Goal: Information Seeking & Learning: Find specific fact

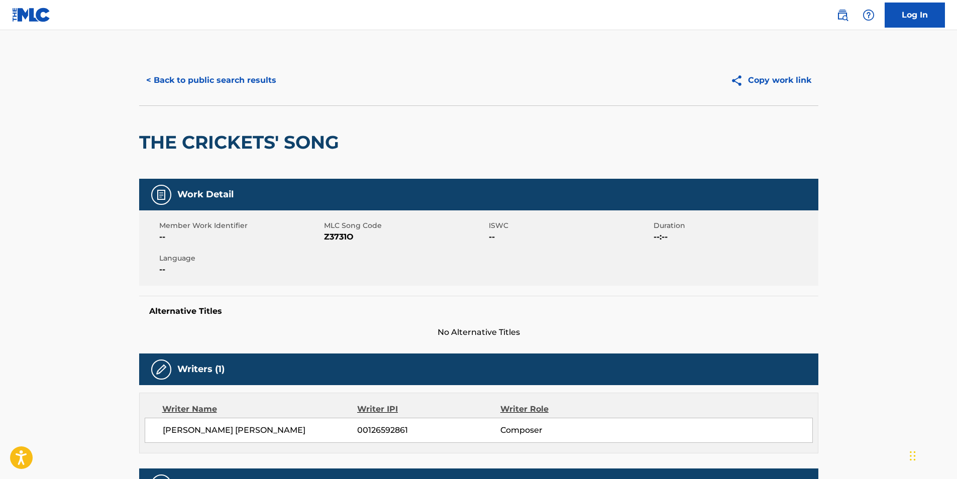
click at [173, 91] on button "< Back to public search results" at bounding box center [211, 80] width 144 height 25
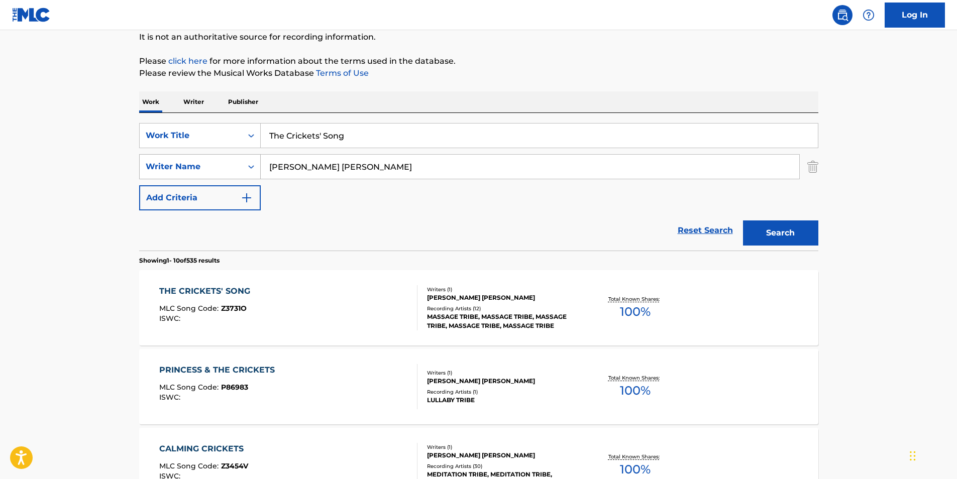
drag, startPoint x: 373, startPoint y: 137, endPoint x: 156, endPoint y: 157, distance: 217.9
click at [156, 157] on div "SearchWithCriteria4ff2b3ec-da9d-4dcf-b500-0cbb6863b071 Work Title The Crickets'…" at bounding box center [478, 166] width 679 height 87
paste input "So Hatred"
type input "So Hatred"
click at [531, 97] on div "Work Writer Publisher" at bounding box center [478, 101] width 679 height 21
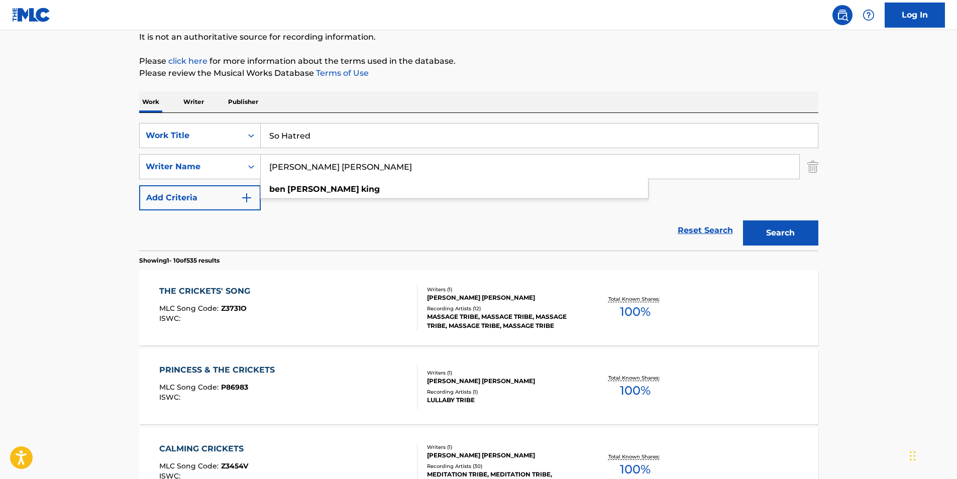
drag, startPoint x: 289, startPoint y: 179, endPoint x: 197, endPoint y: 192, distance: 93.4
click at [197, 192] on div "SearchWithCriteria4ff2b3ec-da9d-4dcf-b500-0cbb6863b071 Work Title So Hatred Sea…" at bounding box center [478, 166] width 679 height 87
paste input "Soilent Green"
click at [813, 244] on button "Search" at bounding box center [780, 233] width 75 height 25
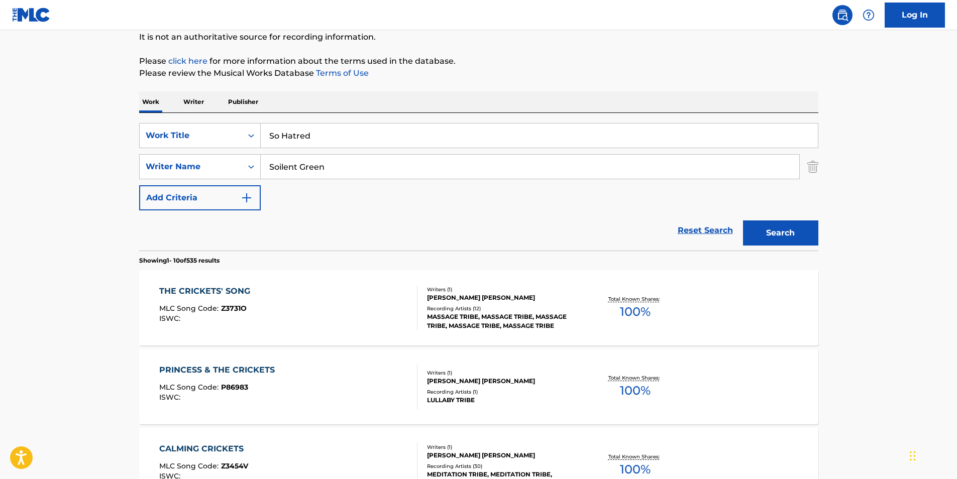
scroll to position [0, 0]
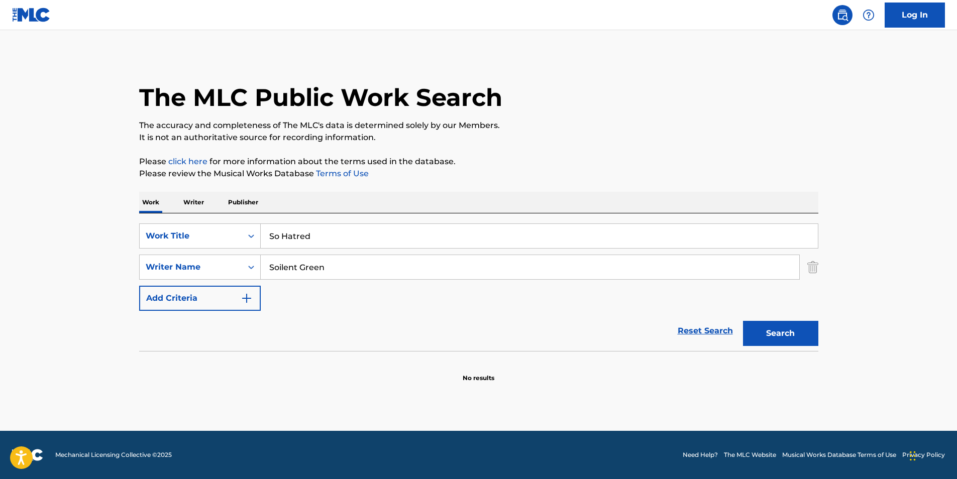
drag, startPoint x: 358, startPoint y: 264, endPoint x: 297, endPoint y: 246, distance: 62.8
click at [226, 283] on div "SearchWithCriteria4ff2b3ec-da9d-4dcf-b500-0cbb6863b071 Work Title So Hatred Sea…" at bounding box center [478, 267] width 679 height 87
paste input "[PERSON_NAME]"
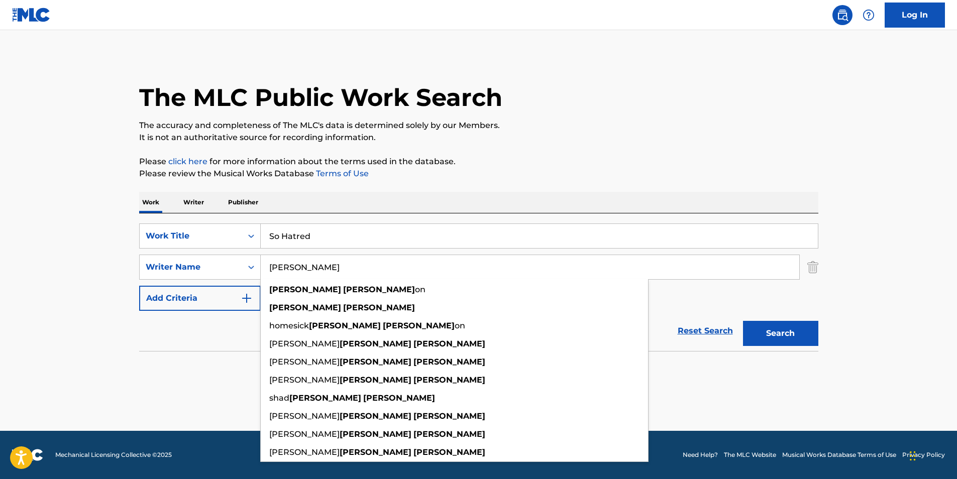
click at [623, 142] on p "It is not an authoritative source for recording information." at bounding box center [478, 138] width 679 height 12
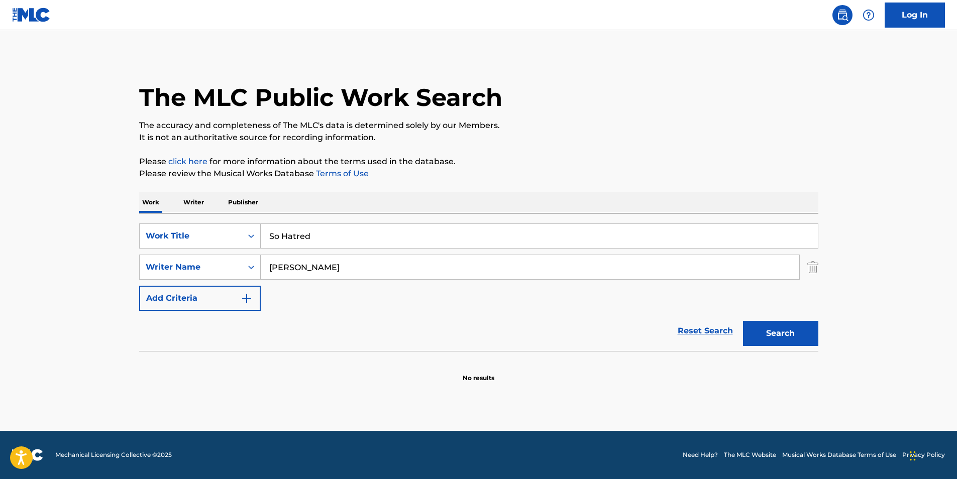
click at [776, 326] on button "Search" at bounding box center [780, 333] width 75 height 25
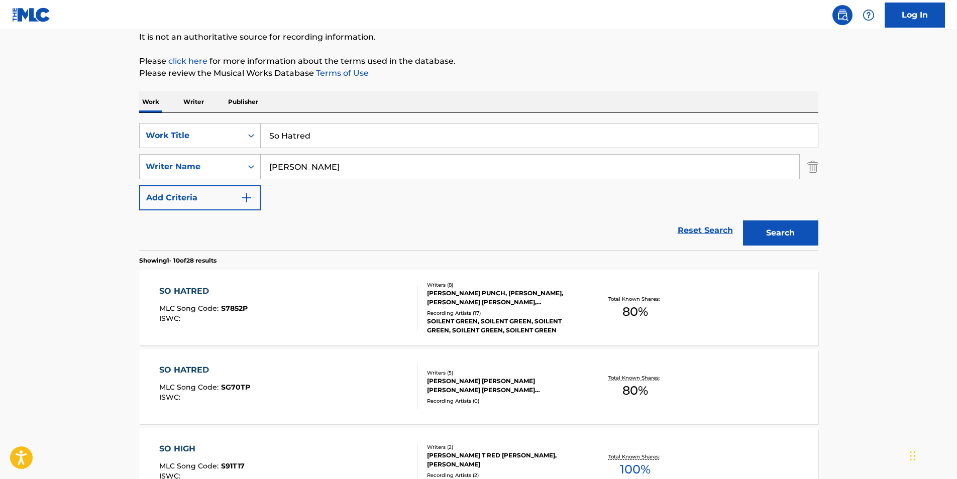
scroll to position [201, 0]
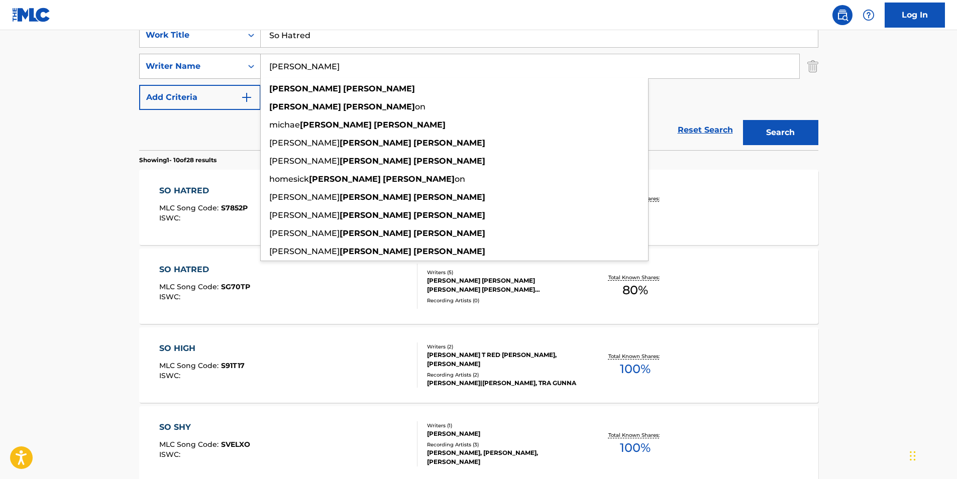
drag, startPoint x: 358, startPoint y: 67, endPoint x: 236, endPoint y: 77, distance: 123.0
click at [236, 77] on div "SearchWithCriteriad15cb3f3-60ee-4ea0-8461-f7e6b1d3ec88 Writer Name [PERSON_NAME…" at bounding box center [478, 66] width 679 height 25
paste input "[PERSON_NAME]"
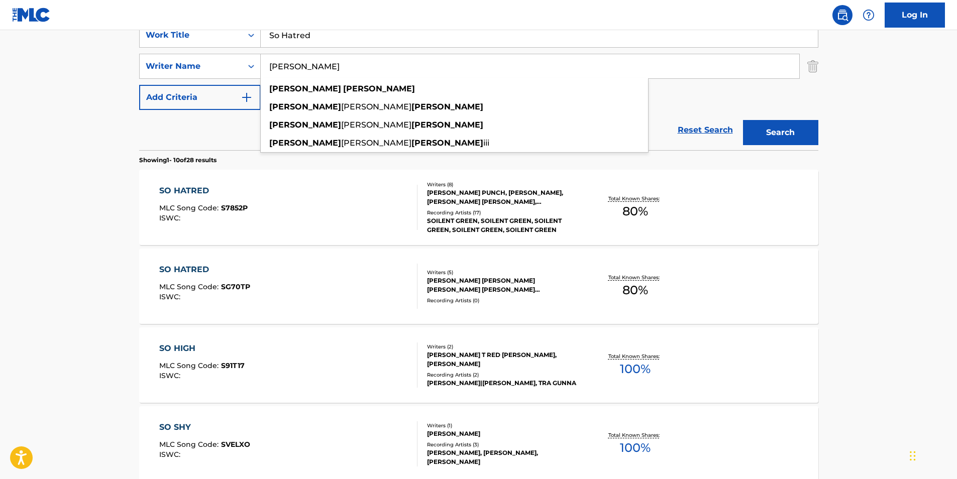
drag, startPoint x: 818, startPoint y: 149, endPoint x: 812, endPoint y: 139, distance: 11.9
click at [818, 148] on div "Search" at bounding box center [778, 130] width 80 height 40
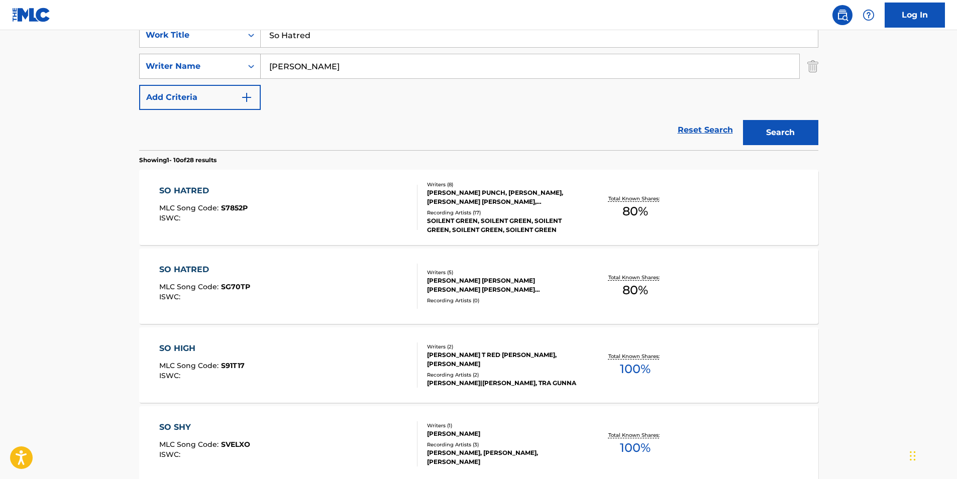
drag, startPoint x: 361, startPoint y: 67, endPoint x: 196, endPoint y: 67, distance: 165.3
click at [196, 67] on div "SearchWithCriteriad15cb3f3-60ee-4ea0-8461-f7e6b1d3ec88 Writer Name [PERSON_NAME]" at bounding box center [478, 66] width 679 height 25
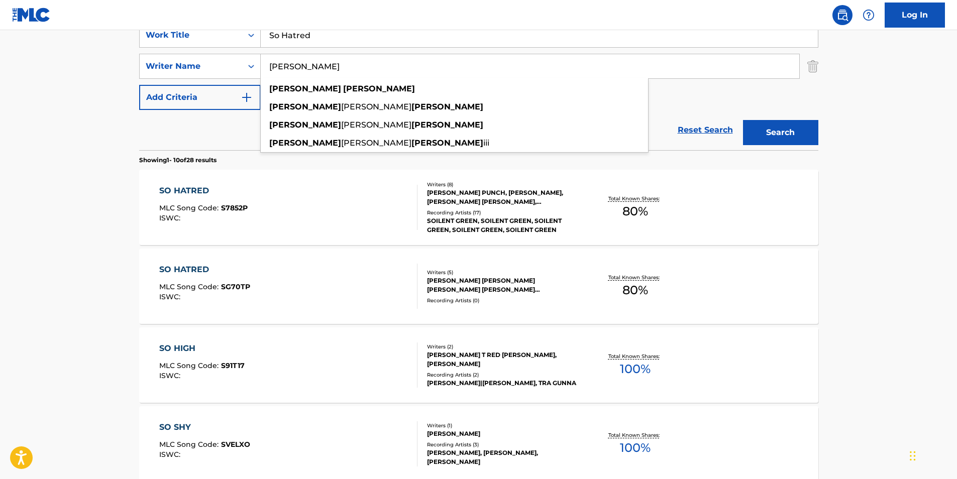
click at [821, 161] on div "The MLC Public Work Search The accuracy and completeness of The MLC's data is d…" at bounding box center [478, 430] width 703 height 1153
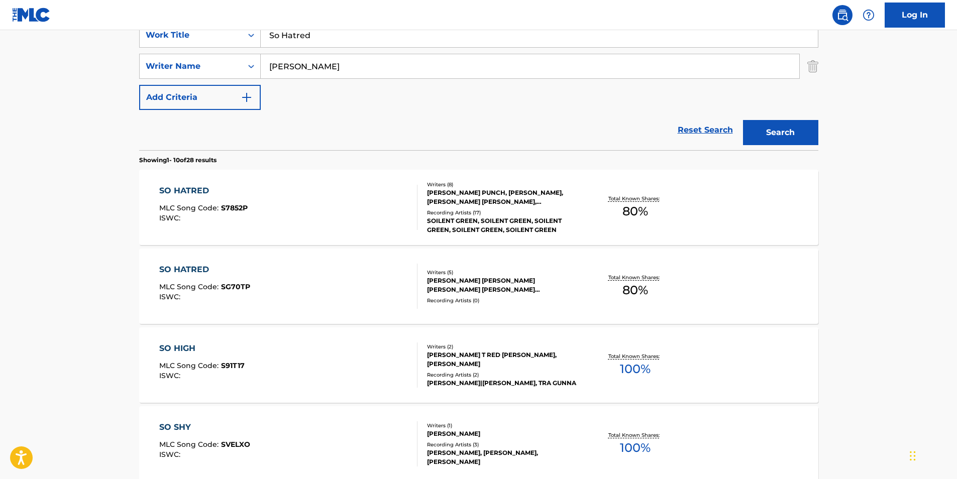
click at [785, 136] on button "Search" at bounding box center [780, 132] width 75 height 25
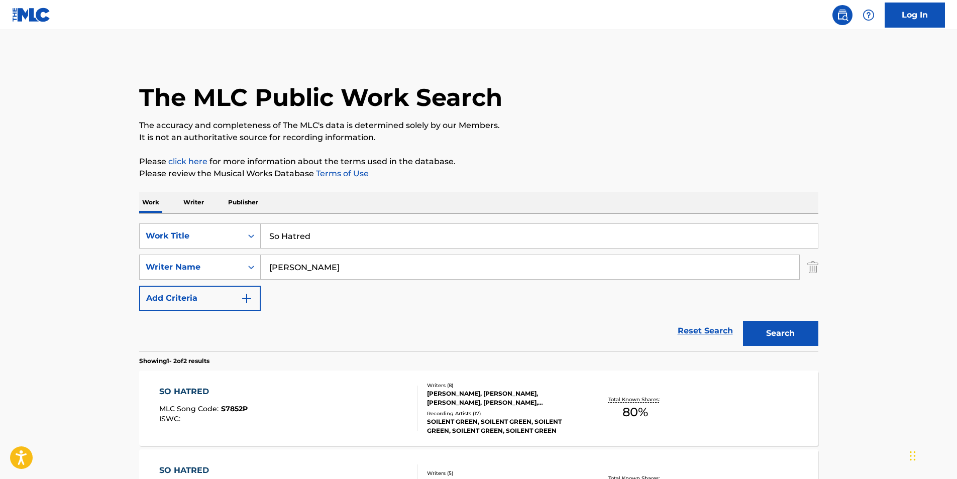
scroll to position [100, 0]
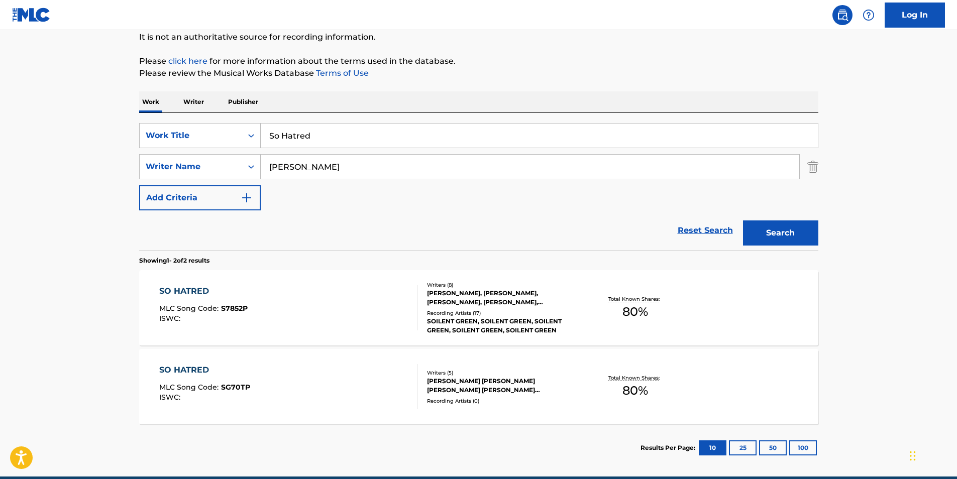
paste input "[PERSON_NAME]"
drag, startPoint x: 402, startPoint y: 174, endPoint x: 210, endPoint y: 197, distance: 193.9
click at [207, 193] on div "SearchWithCriteria4ff2b3ec-da9d-4dcf-b500-0cbb6863b071 Work Title So Hatred Sea…" at bounding box center [478, 166] width 679 height 87
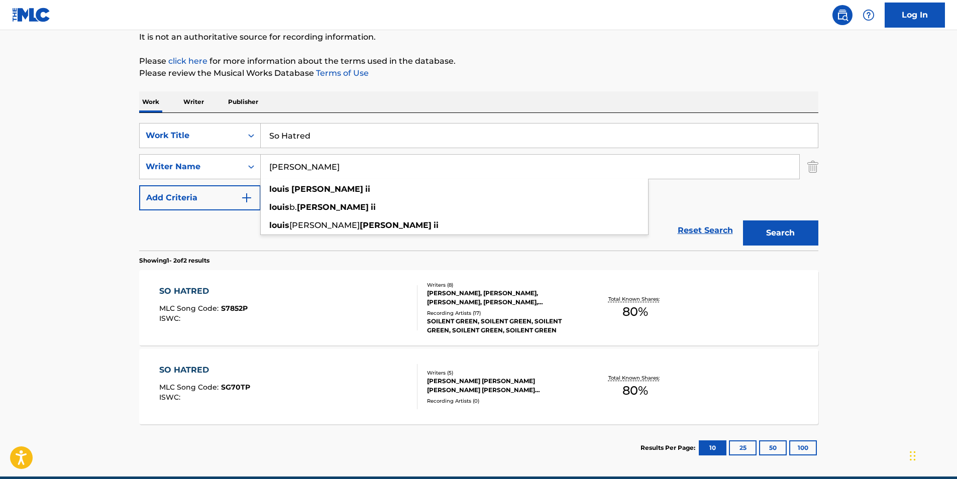
click at [651, 39] on p "It is not an authoritative source for recording information." at bounding box center [478, 37] width 679 height 12
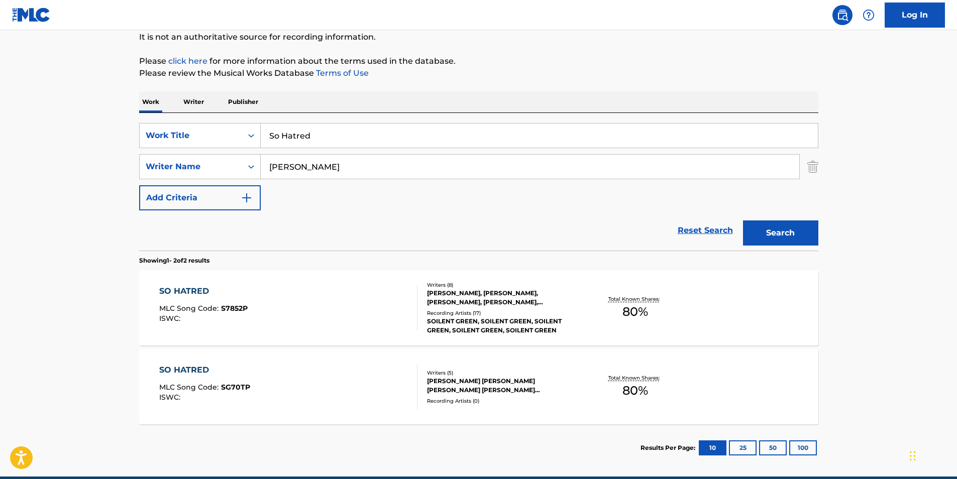
click at [790, 231] on button "Search" at bounding box center [780, 233] width 75 height 25
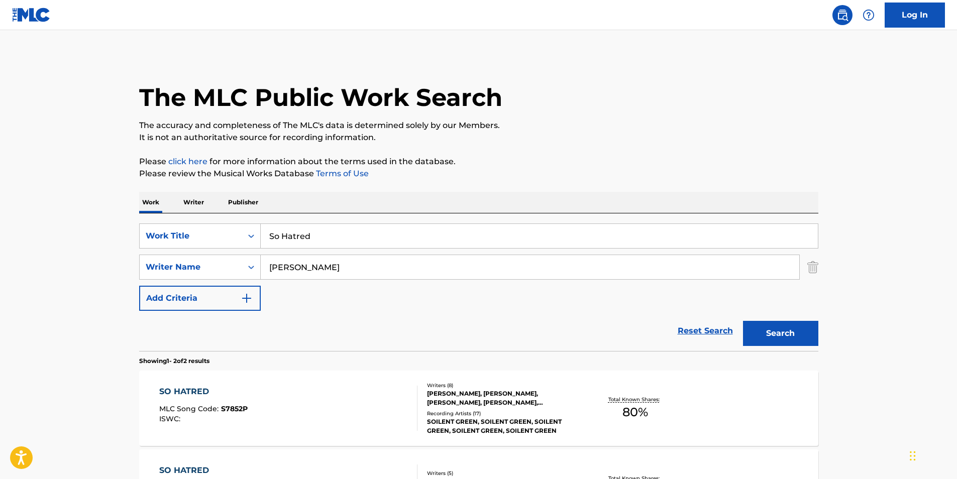
scroll to position [50, 0]
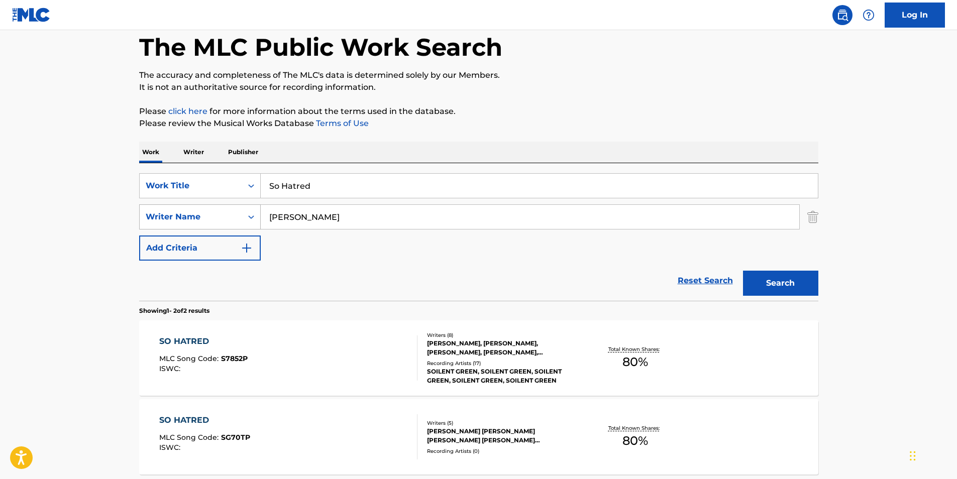
drag, startPoint x: 395, startPoint y: 210, endPoint x: 201, endPoint y: 220, distance: 193.7
click at [201, 220] on div "SearchWithCriteriad15cb3f3-60ee-4ea0-8461-f7e6b1d3ec88 Writer Name [PERSON_NAME]" at bounding box center [478, 216] width 679 height 25
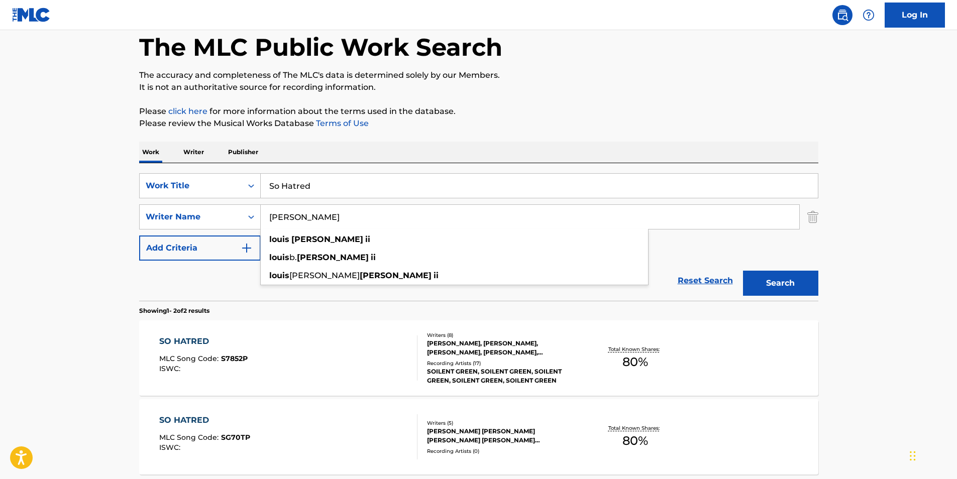
paste input "[PERSON_NAME]"
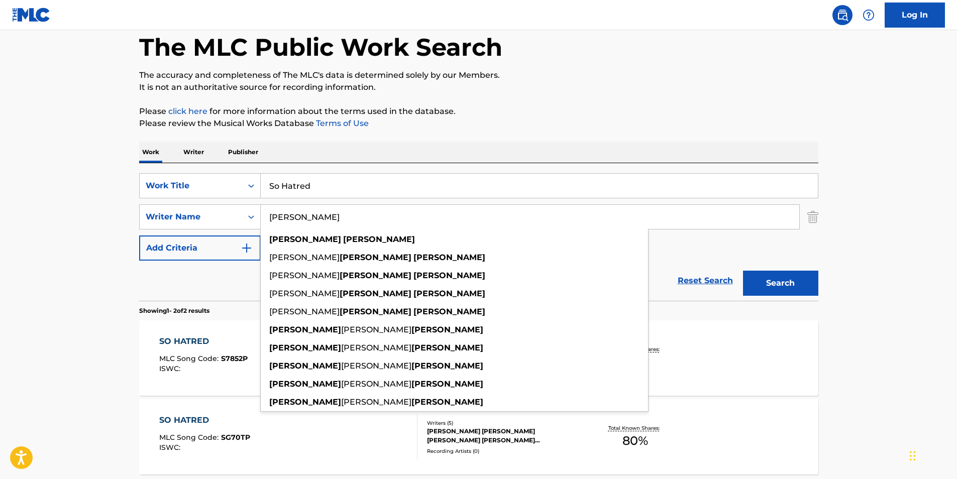
click at [609, 95] on div "The MLC Public Work Search The accuracy and completeness of The MLC's data is d…" at bounding box center [478, 263] width 703 height 517
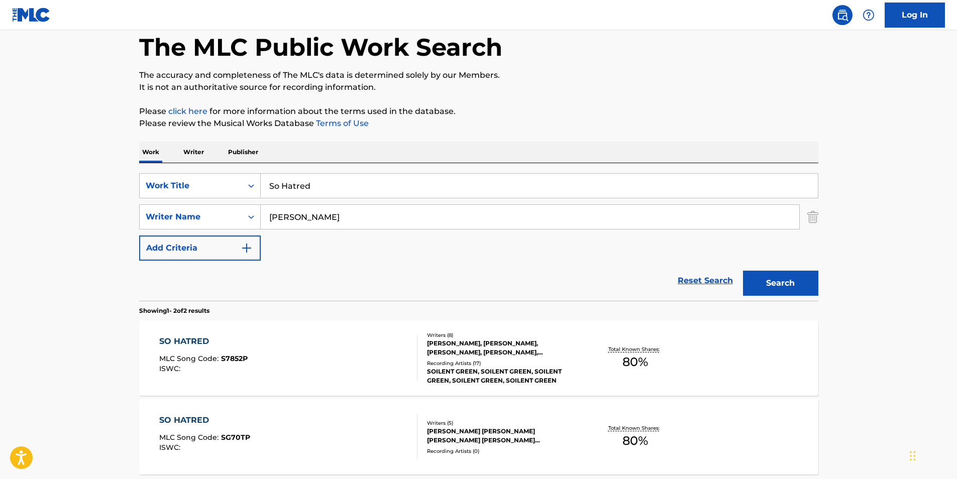
click at [769, 279] on button "Search" at bounding box center [780, 283] width 75 height 25
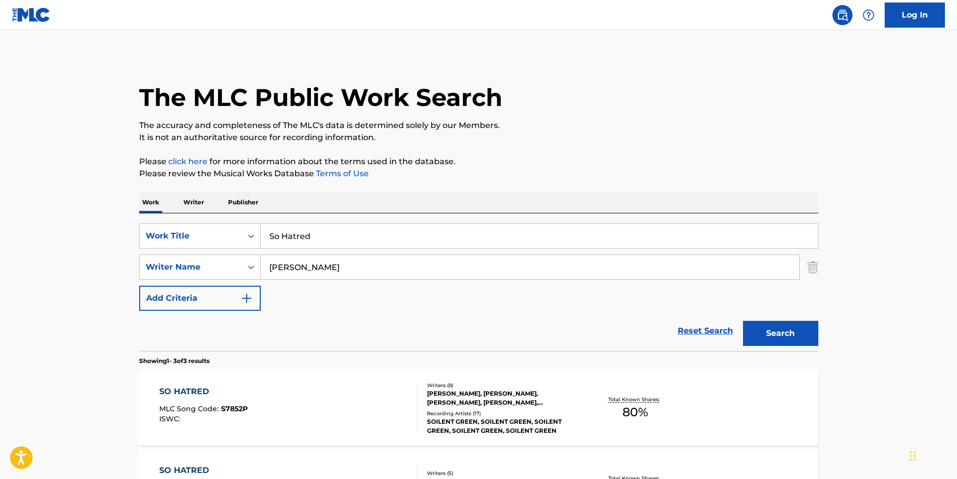
scroll to position [100, 0]
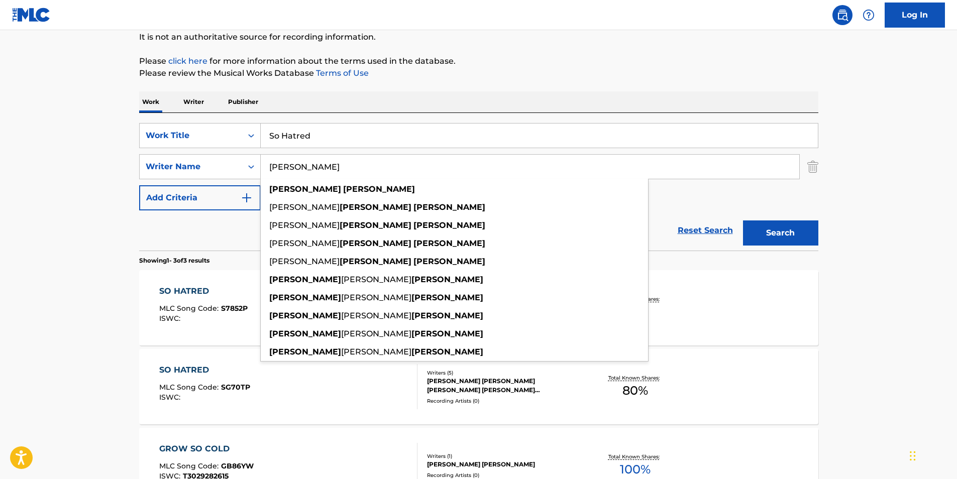
paste input "[PERSON_NAME] PUNCH"
drag, startPoint x: 239, startPoint y: 185, endPoint x: 178, endPoint y: 194, distance: 60.9
click at [166, 196] on div "SearchWithCriteria4ff2b3ec-da9d-4dcf-b500-0cbb6863b071 Work Title So Hatred Sea…" at bounding box center [478, 166] width 679 height 87
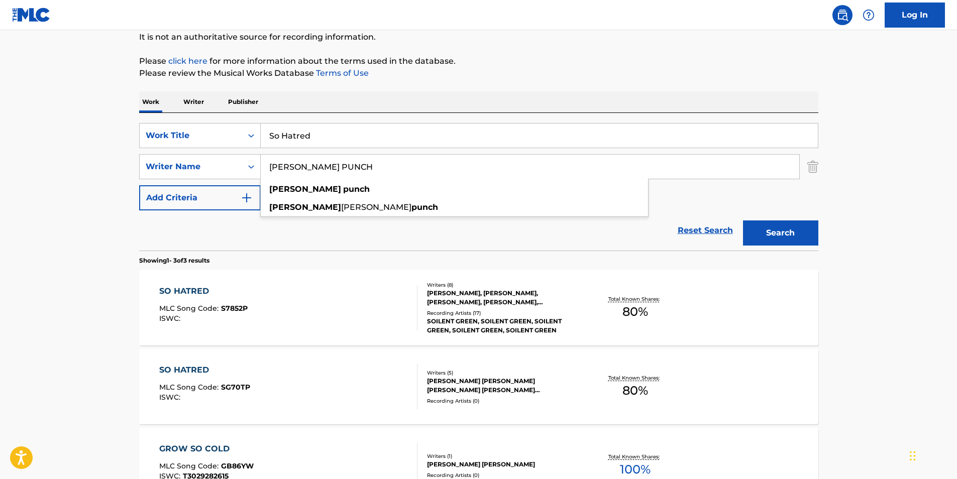
type input "[PERSON_NAME] PUNCH"
click at [676, 73] on p "Please review the Musical Works Database Terms of Use" at bounding box center [478, 73] width 679 height 12
click at [790, 232] on button "Search" at bounding box center [780, 233] width 75 height 25
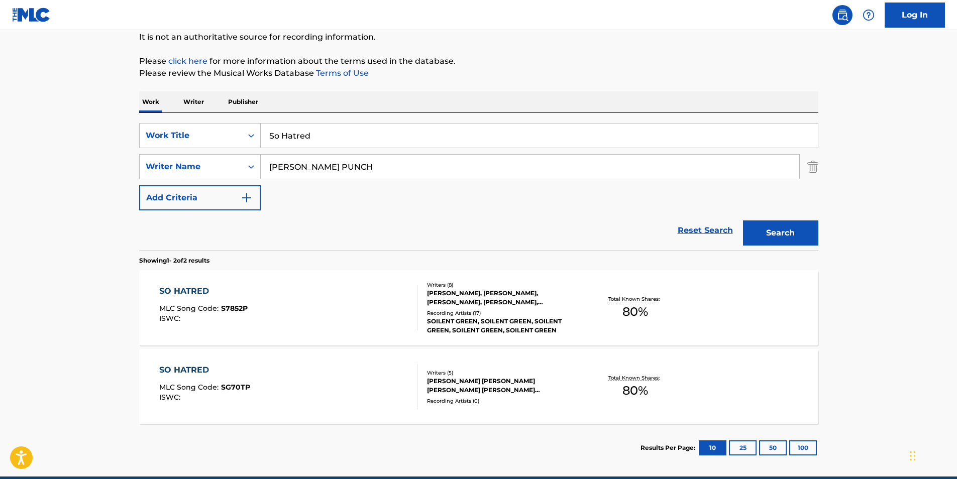
scroll to position [146, 0]
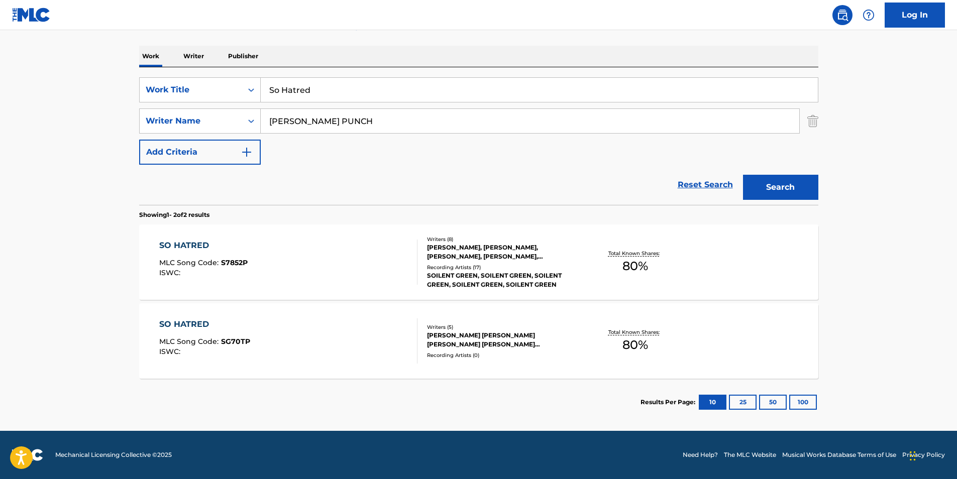
click at [353, 252] on div "SO HATRED MLC Song Code : S7852P ISWC :" at bounding box center [288, 262] width 258 height 45
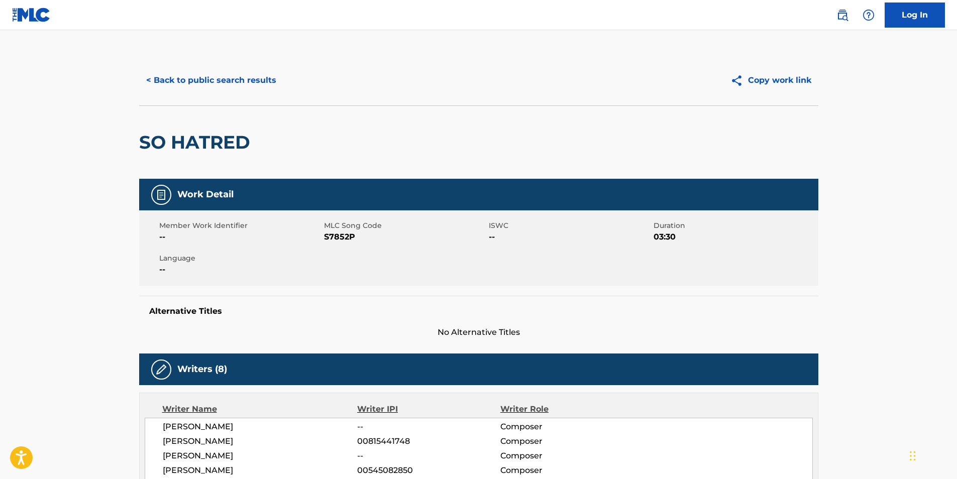
click at [335, 242] on span "S7852P" at bounding box center [405, 237] width 162 height 12
copy span "S7852P"
click at [203, 71] on button "< Back to public search results" at bounding box center [211, 80] width 144 height 25
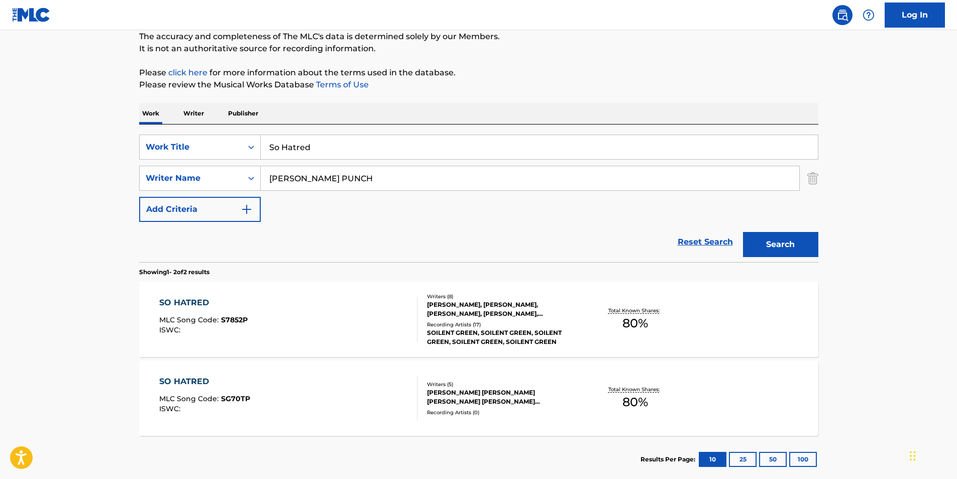
click at [213, 399] on span "MLC Song Code :" at bounding box center [190, 398] width 62 height 9
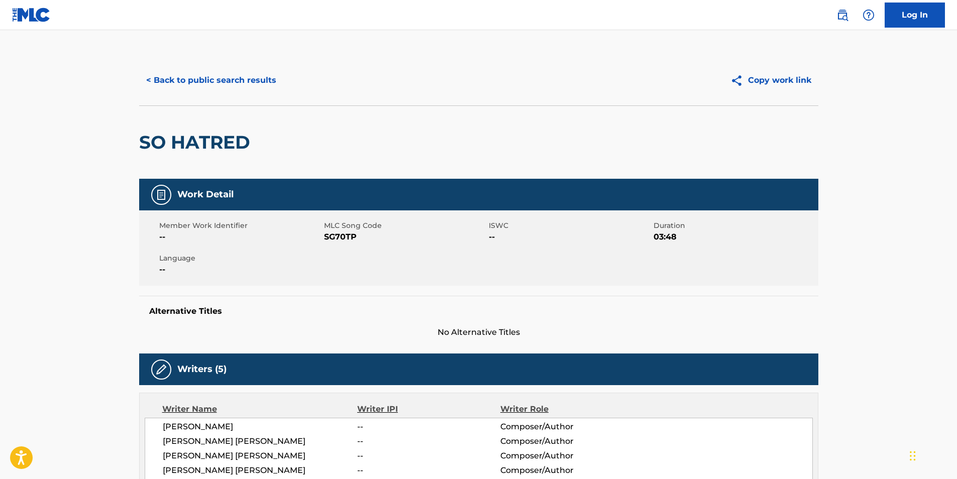
click at [344, 234] on span "SG70TP" at bounding box center [405, 237] width 162 height 12
copy span "SG70TP"
click at [169, 86] on button "< Back to public search results" at bounding box center [211, 80] width 144 height 25
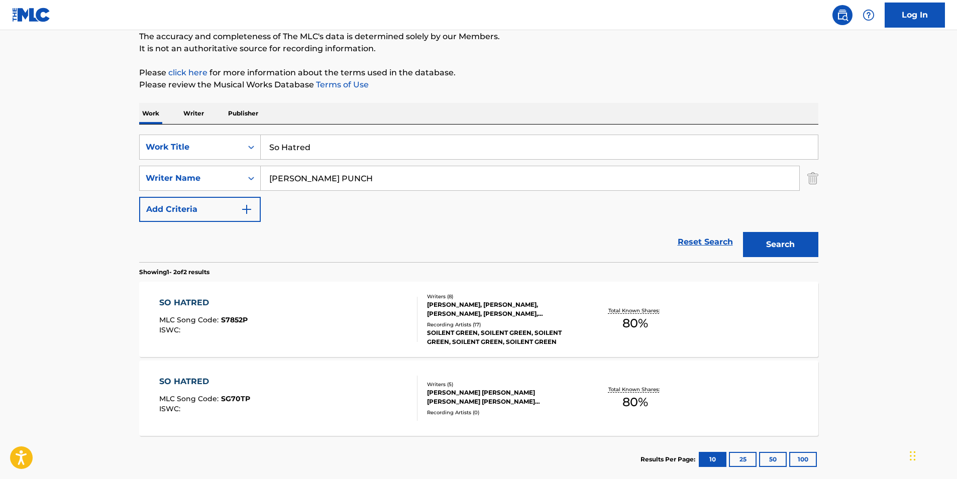
drag, startPoint x: 371, startPoint y: 141, endPoint x: 0, endPoint y: 194, distance: 374.6
click at [158, 170] on div "SearchWithCriteria4ff2b3ec-da9d-4dcf-b500-0cbb6863b071 Work Title So Hatred Sea…" at bounding box center [478, 178] width 679 height 87
paste input "Night On The Appalachian Trail"
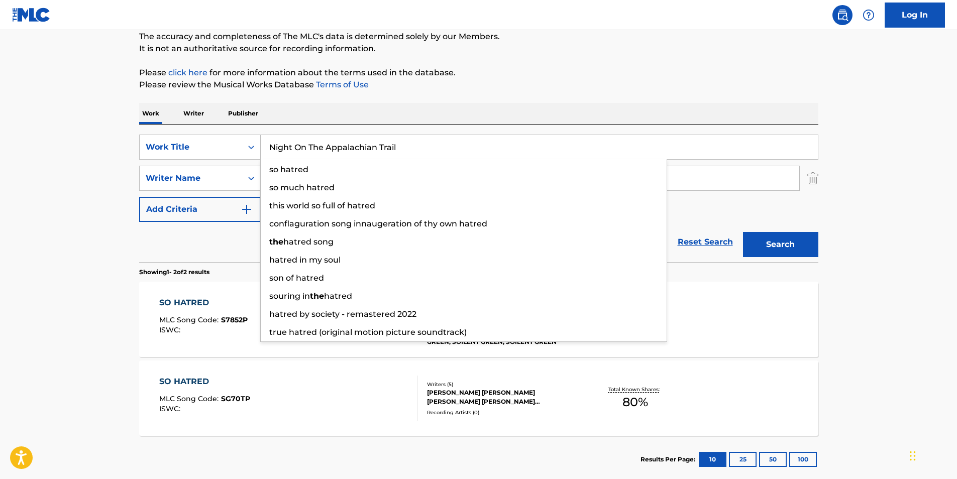
type input "Night On The Appalachian Trail"
click at [0, 198] on html "Accessibility Screen-Reader Guide, Feedback, and Issue Reporting | New window L…" at bounding box center [478, 150] width 957 height 479
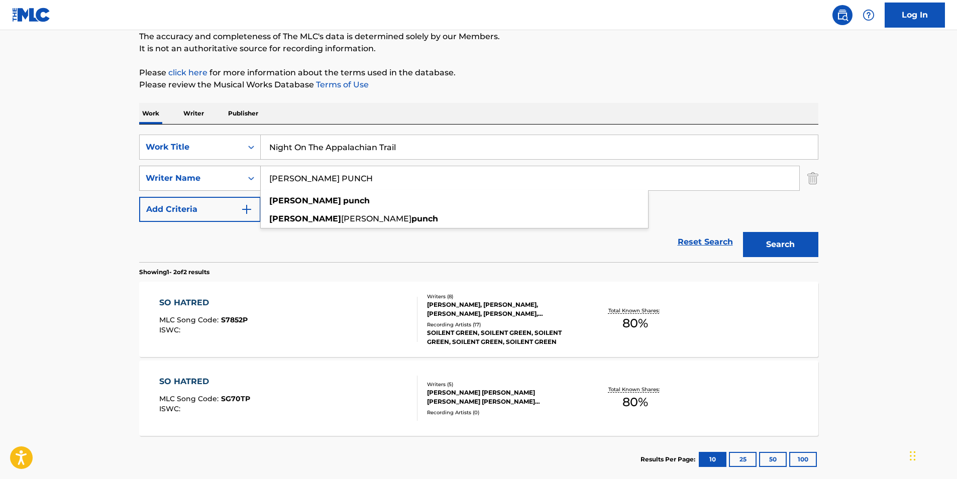
drag, startPoint x: 367, startPoint y: 185, endPoint x: 193, endPoint y: 186, distance: 173.3
click at [193, 186] on div "SearchWithCriteriad15cb3f3-60ee-4ea0-8461-f7e6b1d3ec88 Writer Name [PERSON_NAME…" at bounding box center [478, 178] width 679 height 25
paste input "Nature Tribe"
click at [746, 107] on div "Work Writer Publisher" at bounding box center [478, 113] width 679 height 21
click at [798, 242] on button "Search" at bounding box center [780, 244] width 75 height 25
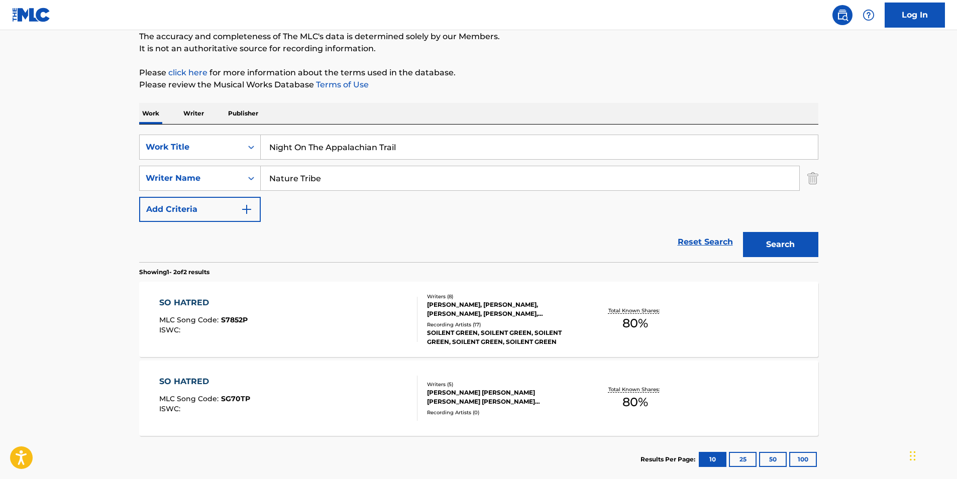
scroll to position [0, 0]
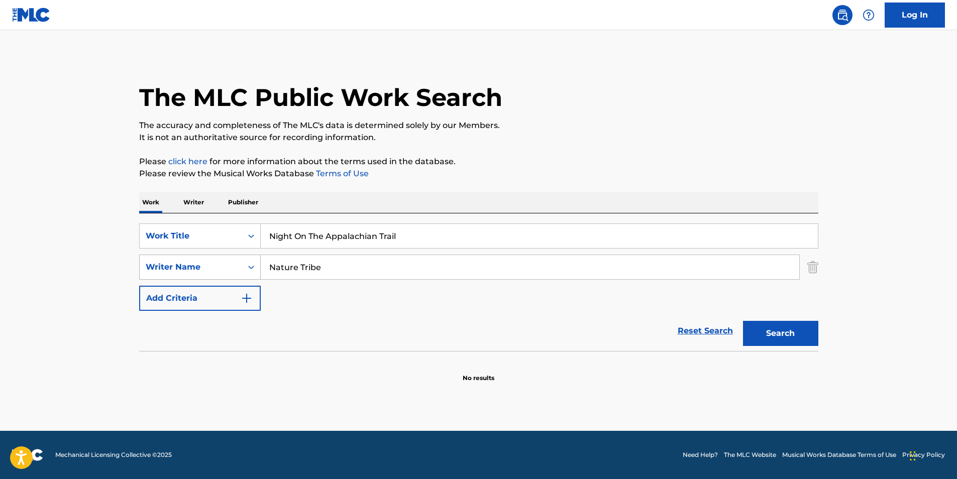
paste input "[PERSON_NAME] [PERSON_NAME]"
drag, startPoint x: 405, startPoint y: 259, endPoint x: 215, endPoint y: 276, distance: 190.7
click at [215, 276] on div "SearchWithCriteriad15cb3f3-60ee-4ea0-8461-f7e6b1d3ec88 Writer Name [PERSON_NAME…" at bounding box center [478, 267] width 679 height 25
type input "[PERSON_NAME] [PERSON_NAME]"
click at [693, 99] on div "The MLC Public Work Search" at bounding box center [478, 91] width 679 height 73
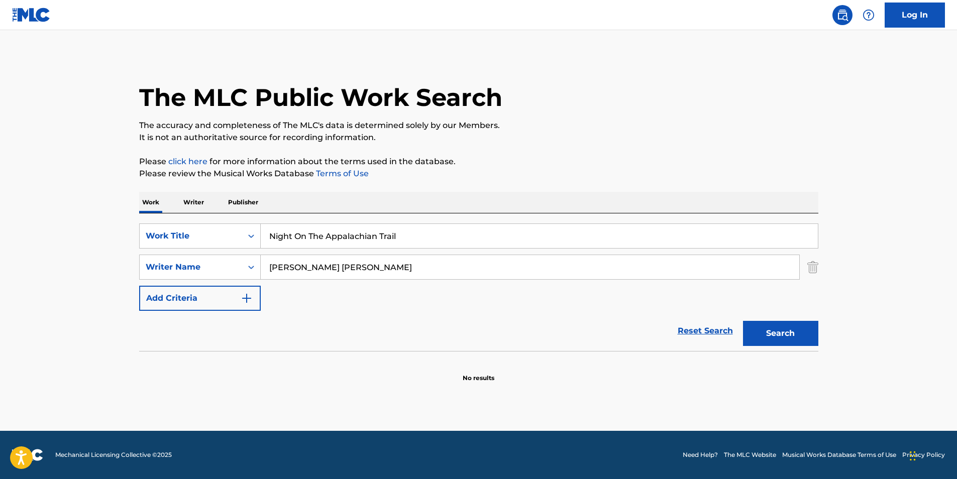
click at [772, 330] on button "Search" at bounding box center [780, 333] width 75 height 25
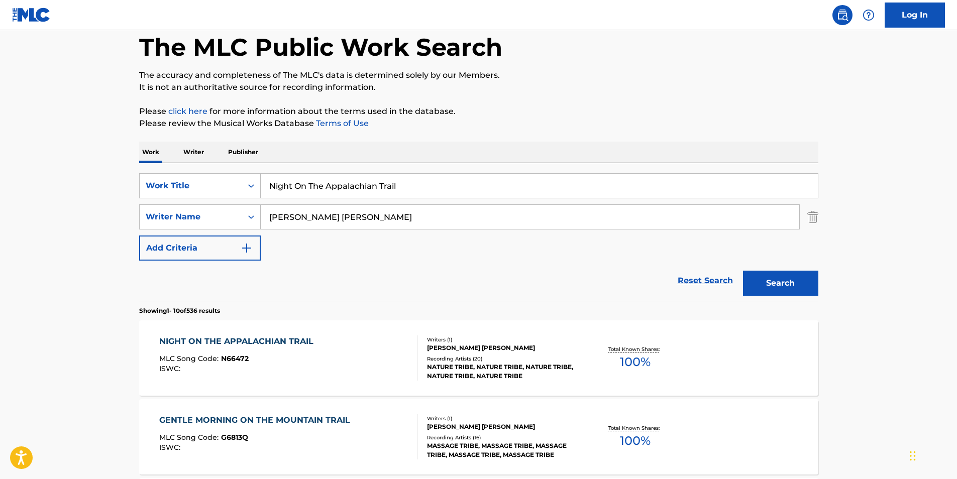
scroll to position [201, 0]
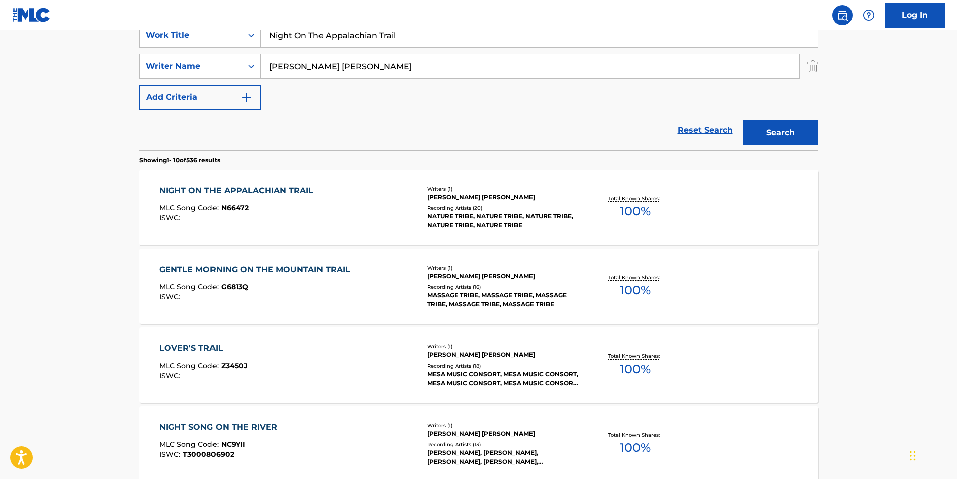
click at [244, 224] on div "NIGHT ON THE APPALACHIAN TRAIL MLC Song Code : N66472 ISWC :" at bounding box center [238, 207] width 159 height 45
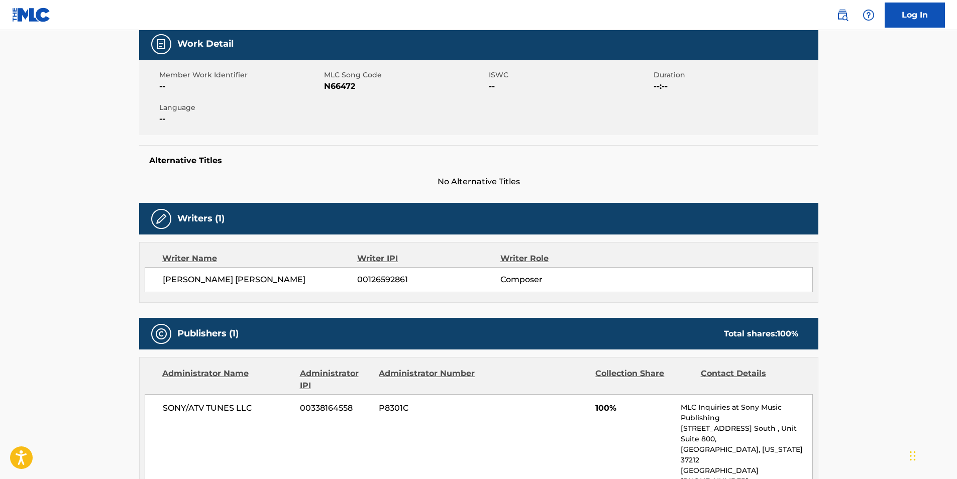
scroll to position [251, 0]
